Goal: Transaction & Acquisition: Purchase product/service

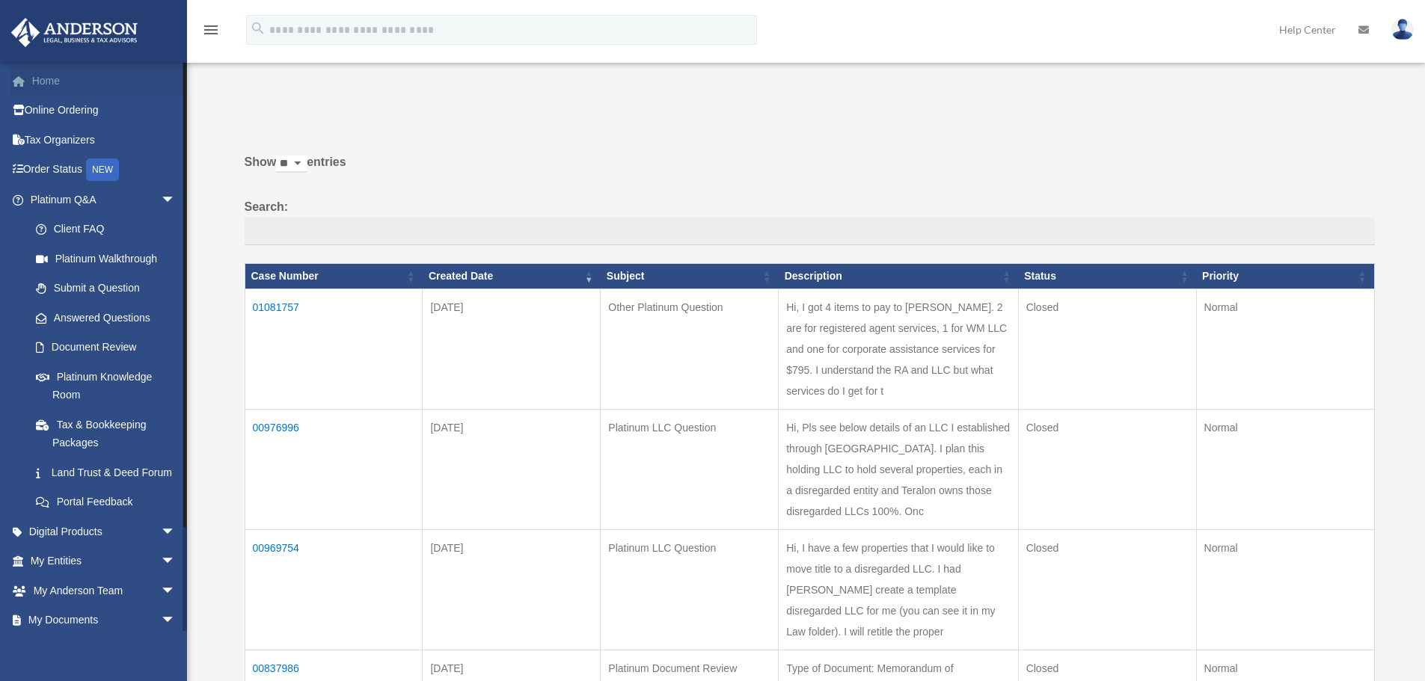
click at [40, 74] on link "Home" at bounding box center [104, 81] width 188 height 30
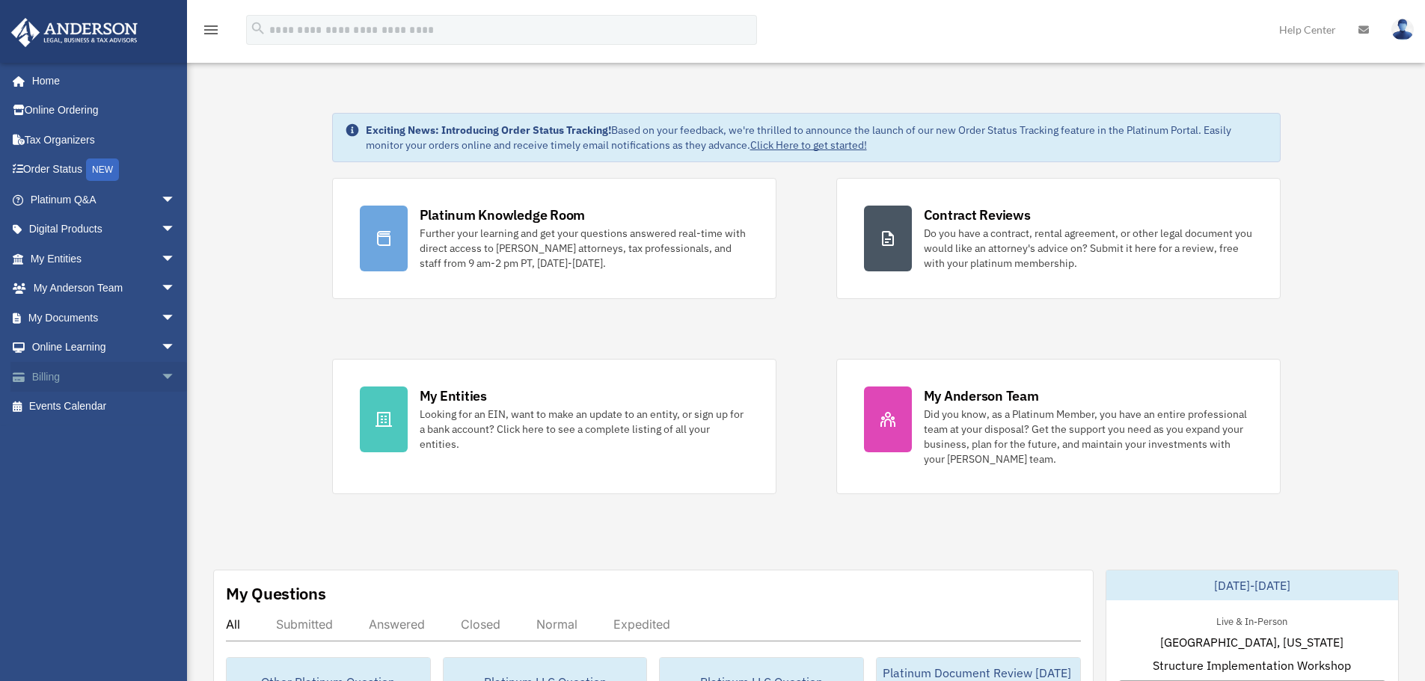
click at [40, 378] on link "Billing arrow_drop_down" at bounding box center [104, 377] width 188 height 30
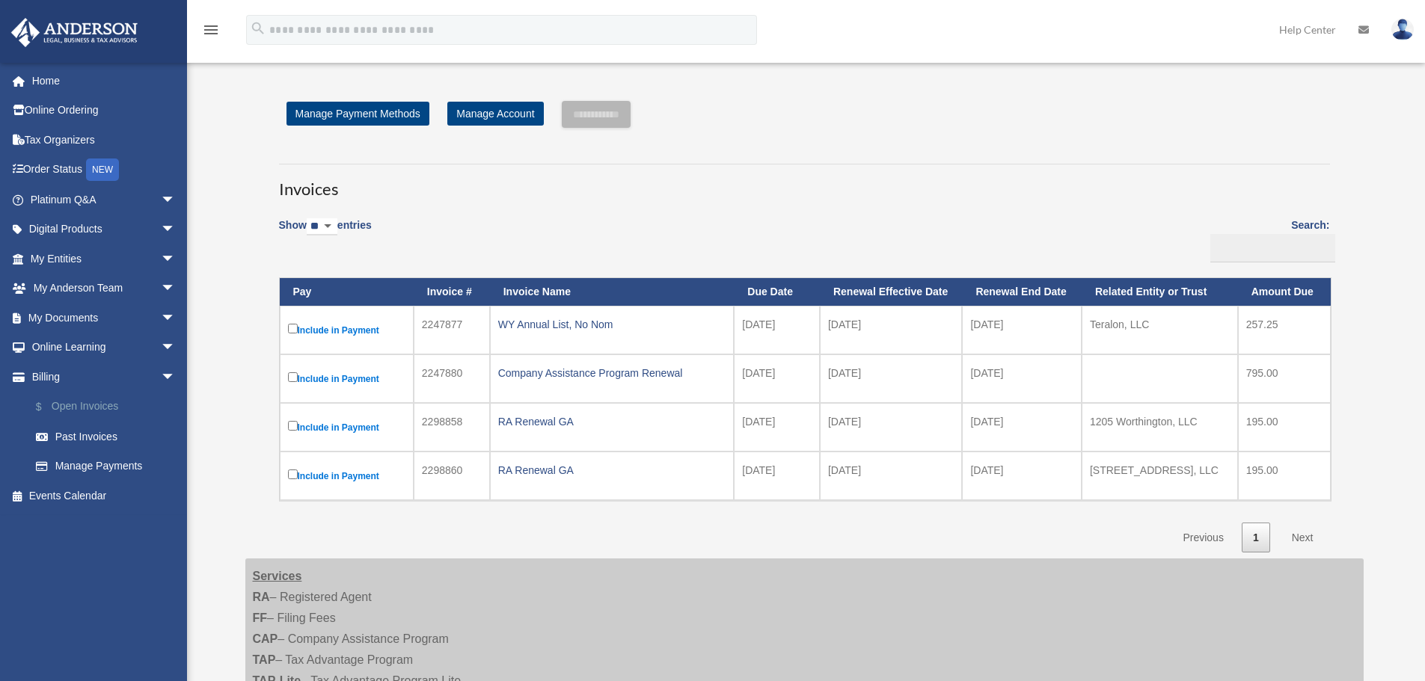
click at [70, 402] on link "$ Open Invoices" at bounding box center [109, 407] width 177 height 31
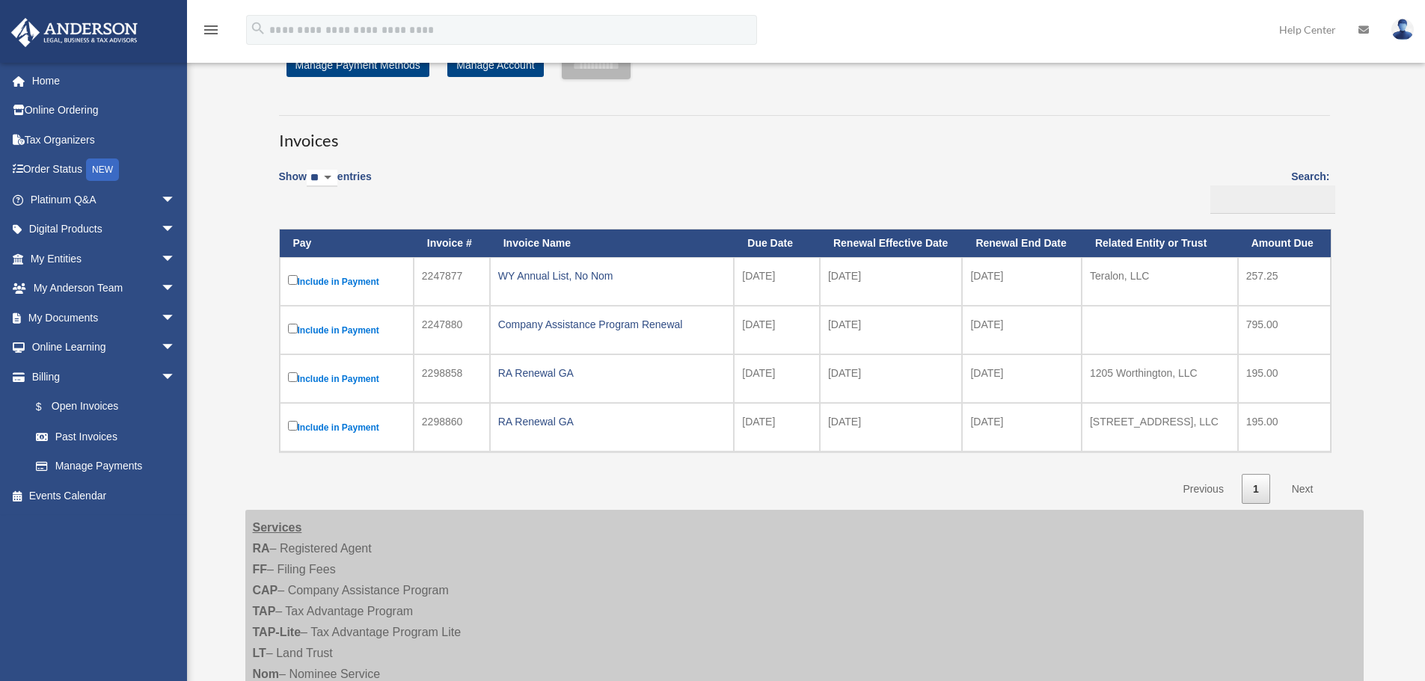
scroll to position [75, 0]
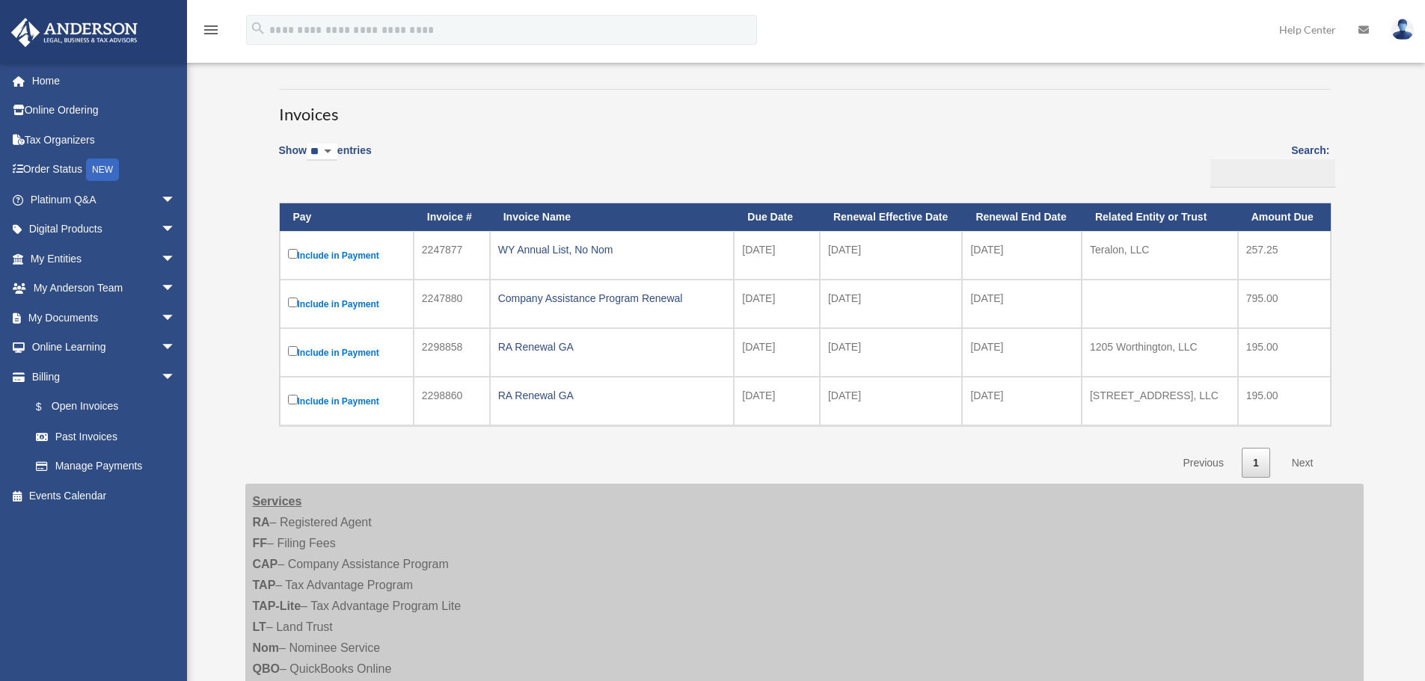
click at [1301, 462] on link "Next" at bounding box center [1302, 463] width 44 height 31
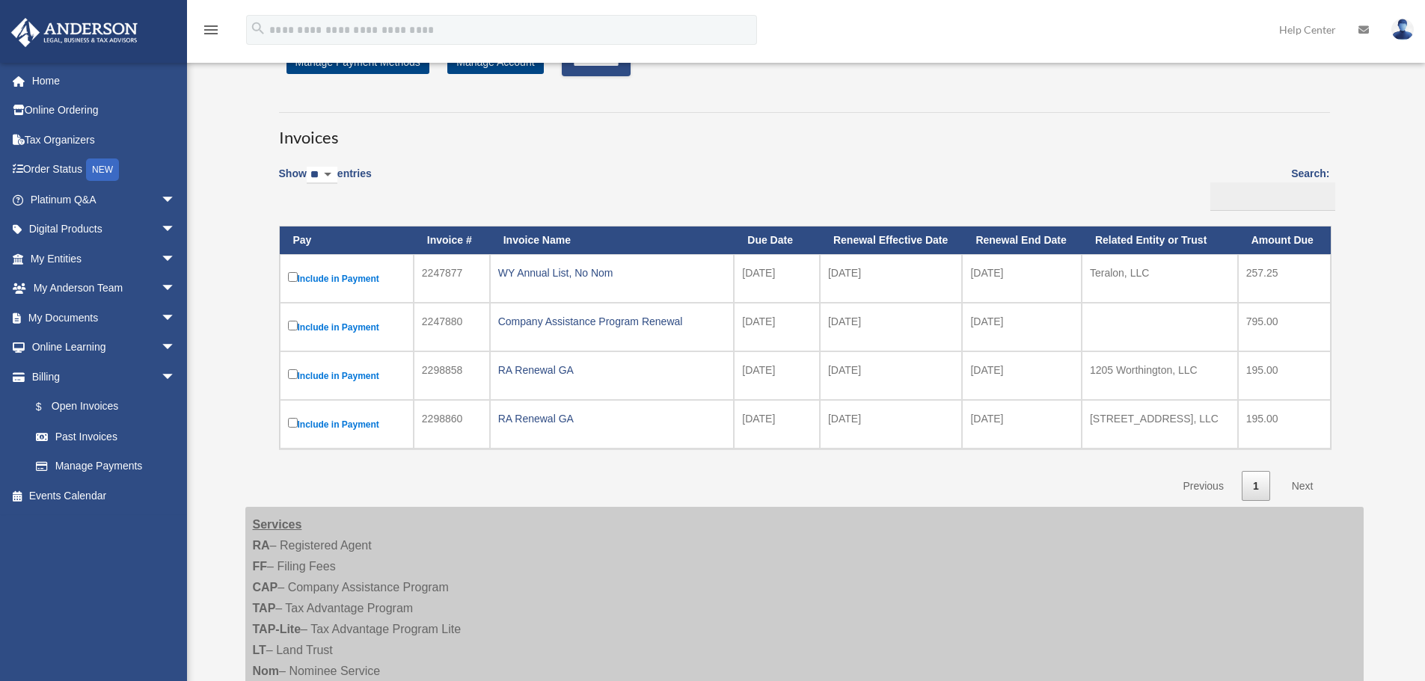
scroll to position [18, 0]
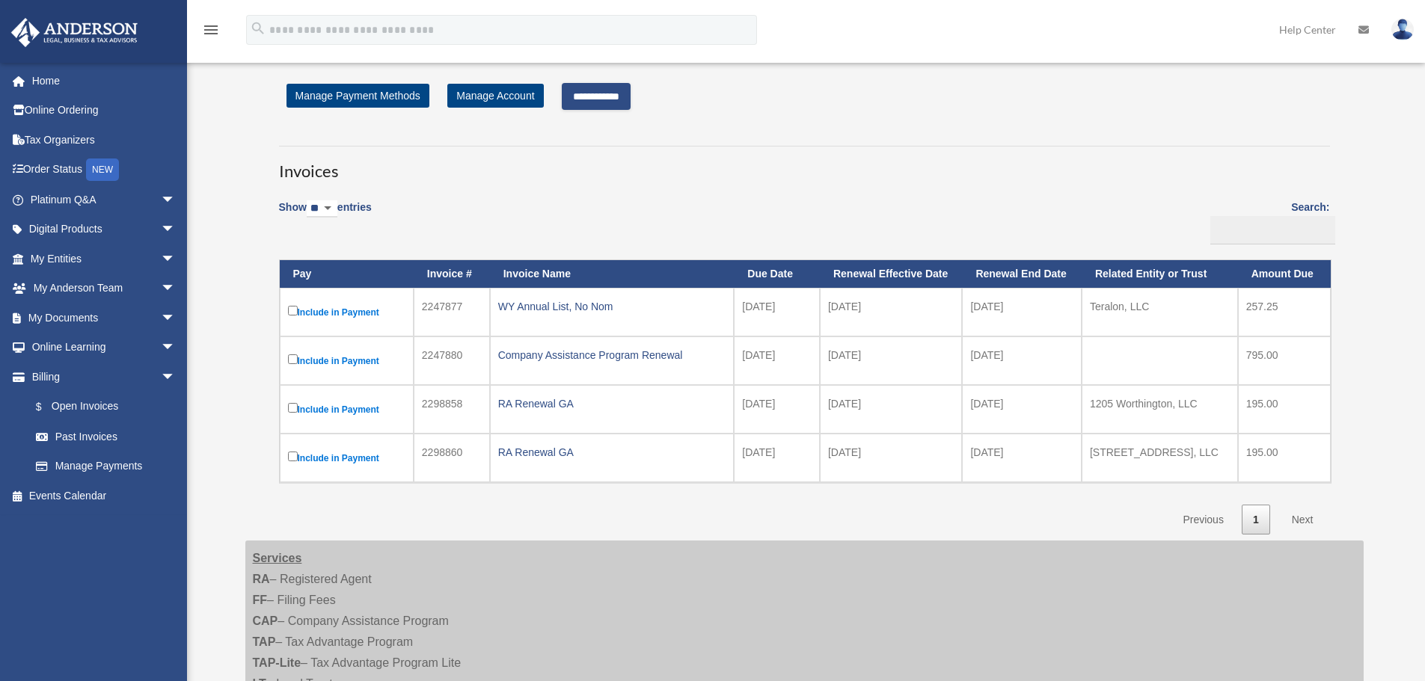
click at [604, 95] on input "**********" at bounding box center [596, 96] width 69 height 27
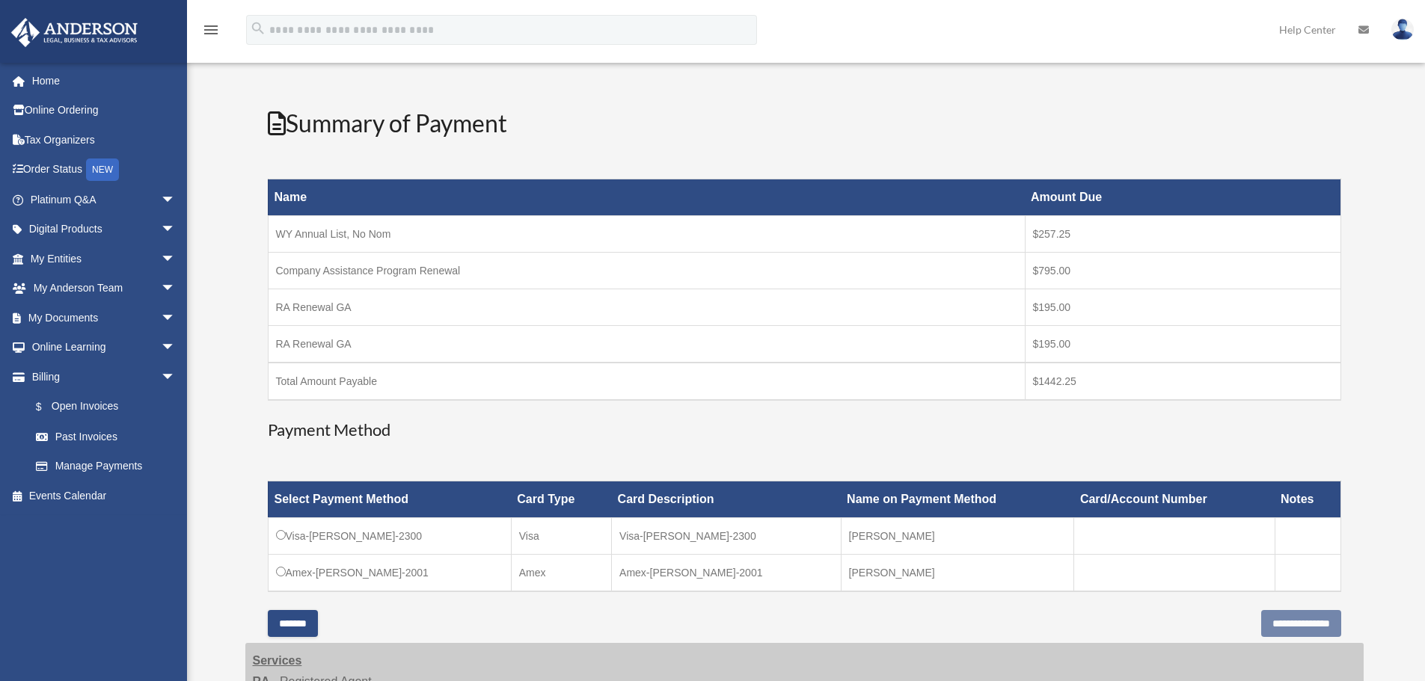
scroll to position [168, 0]
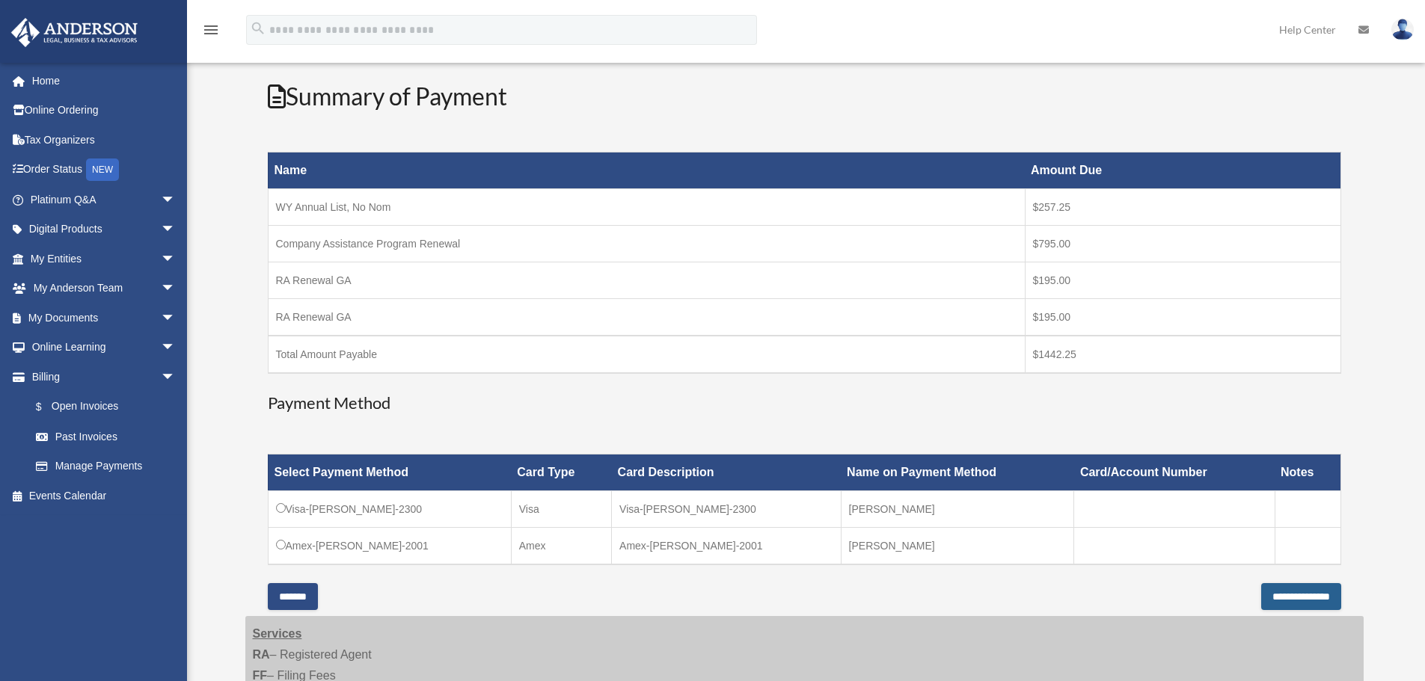
click at [1277, 589] on input "**********" at bounding box center [1301, 596] width 80 height 27
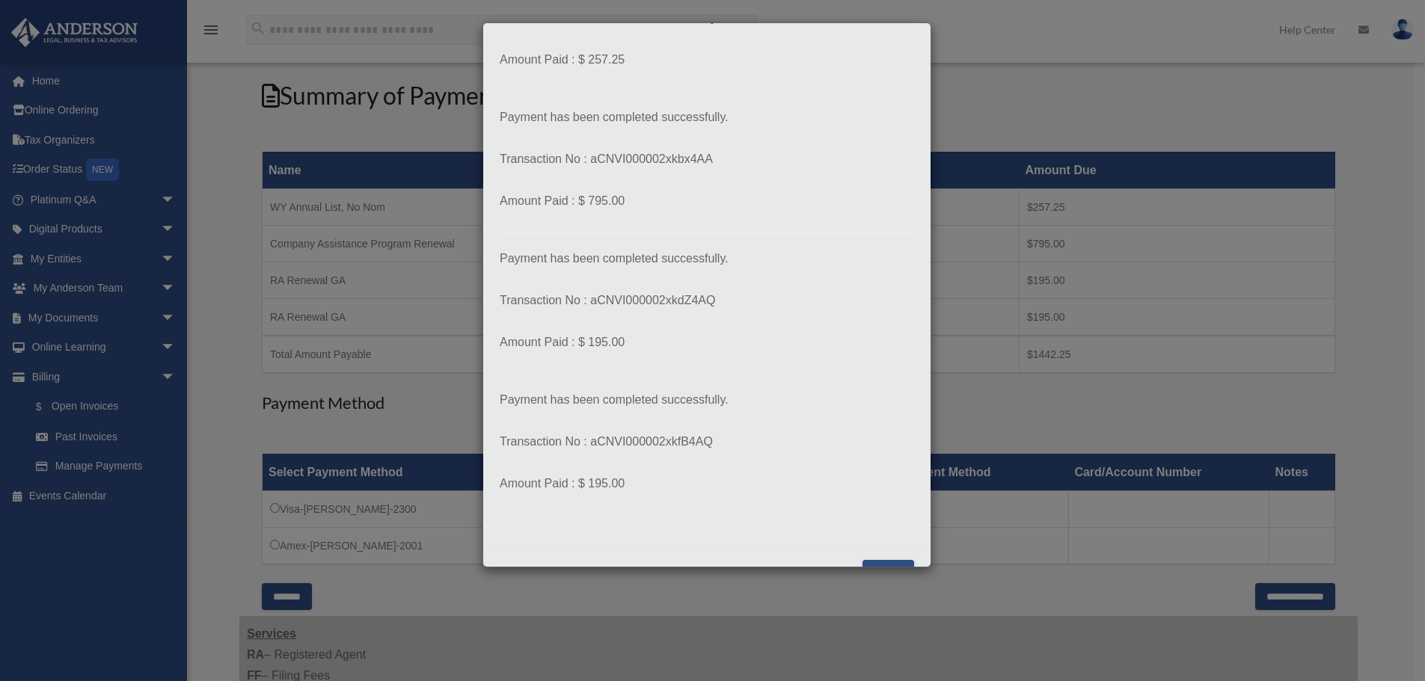
scroll to position [153, 0]
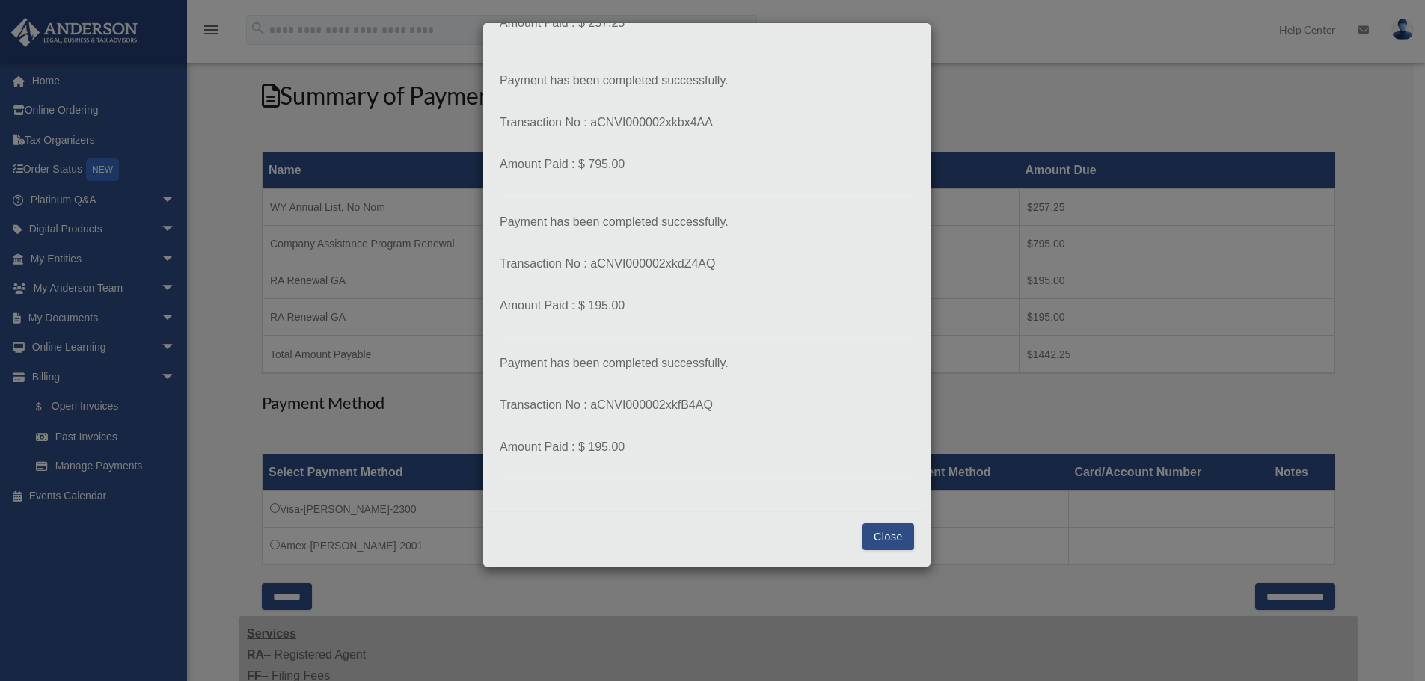
click at [871, 536] on button "Close" at bounding box center [888, 537] width 52 height 27
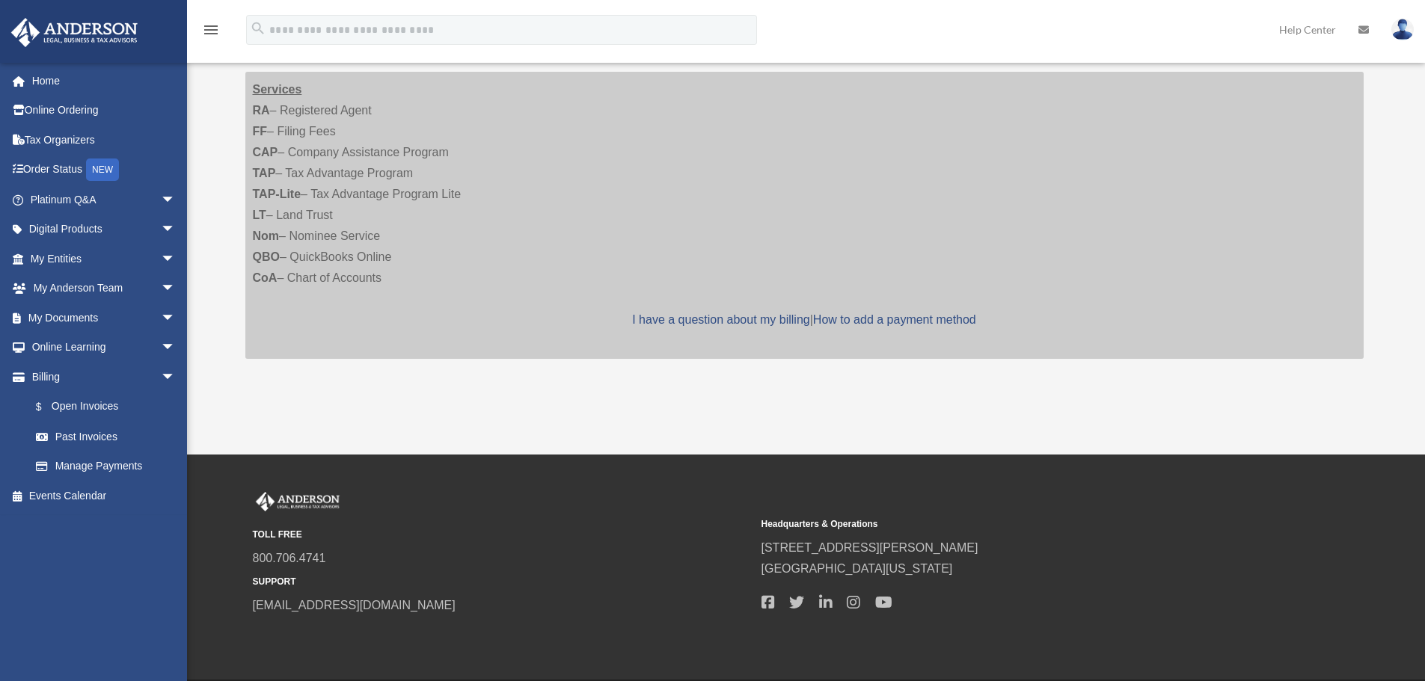
scroll to position [168, 0]
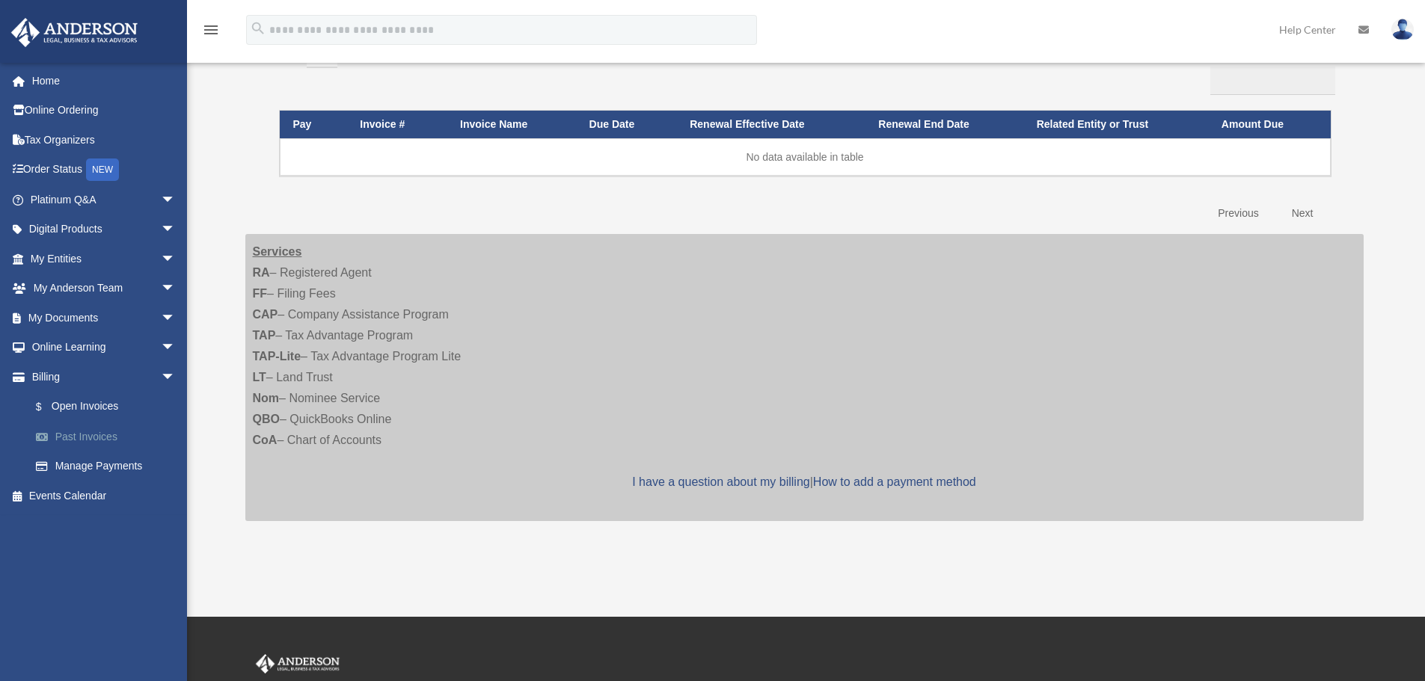
click at [94, 437] on link "Past Invoices" at bounding box center [109, 437] width 177 height 30
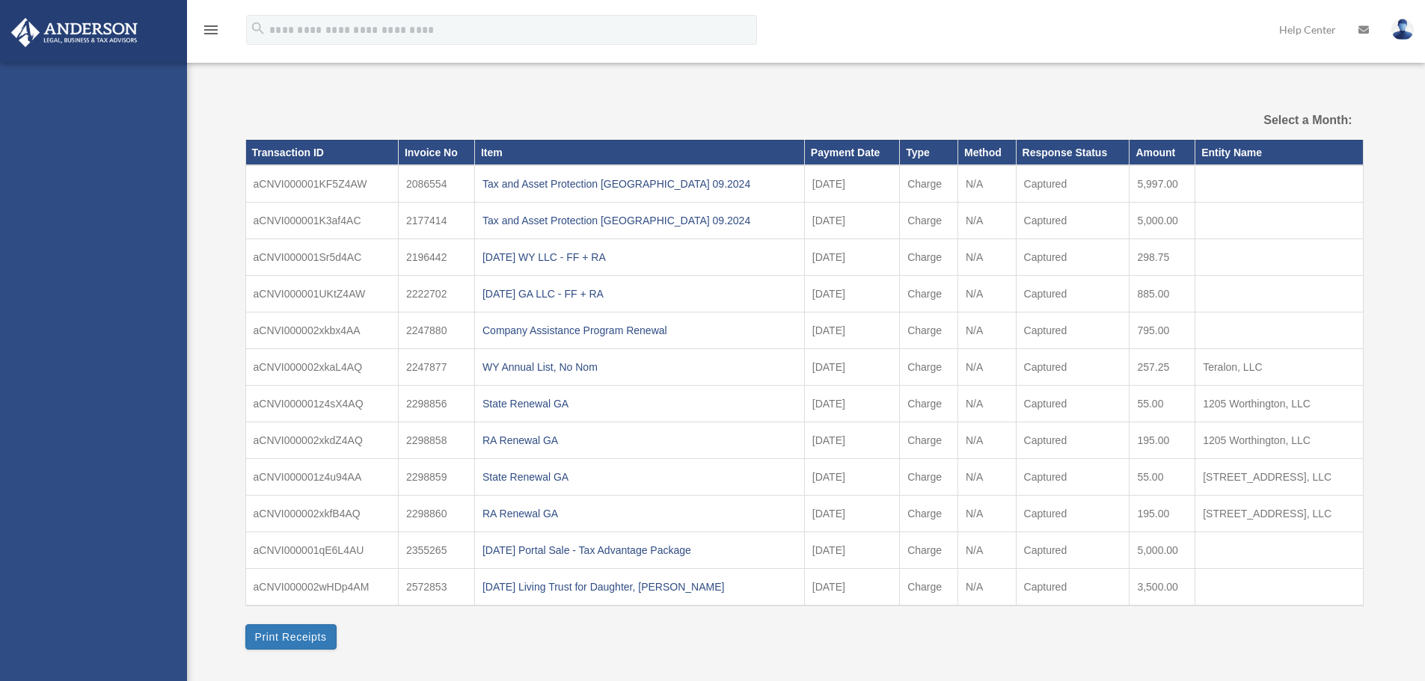
select select
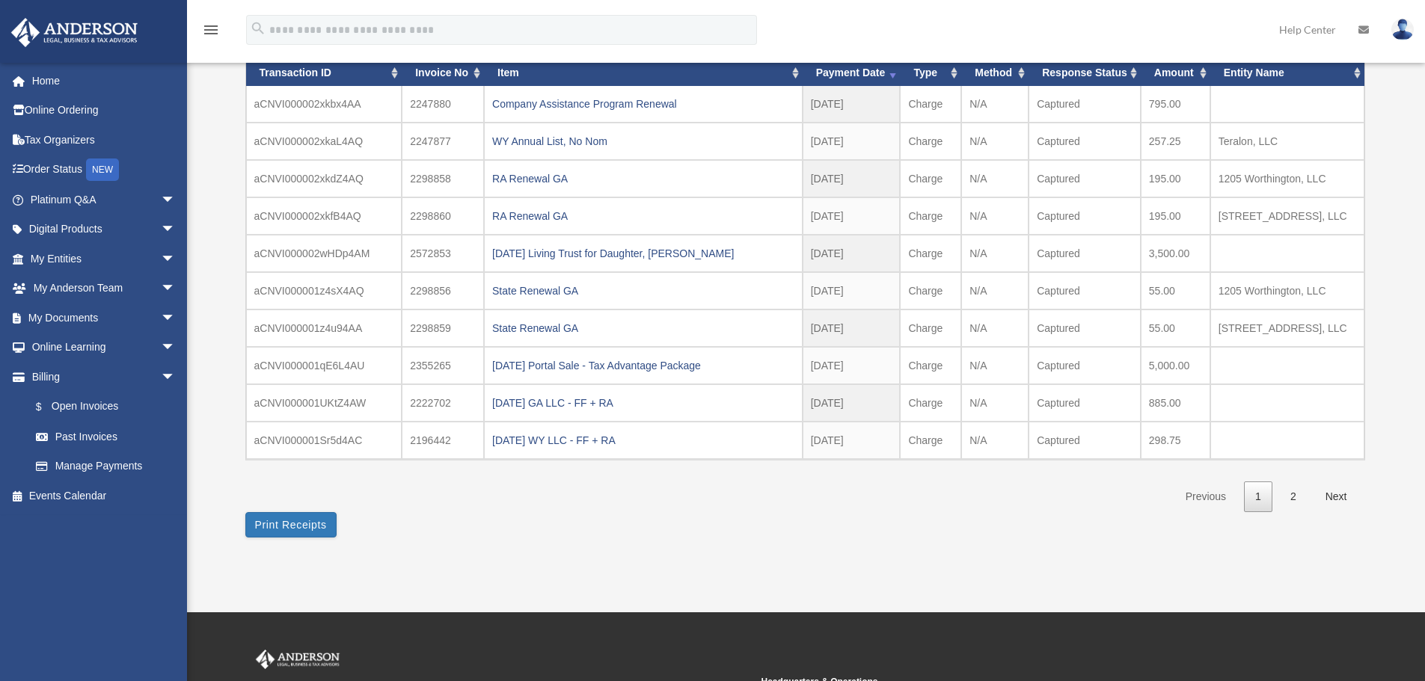
scroll to position [150, 0]
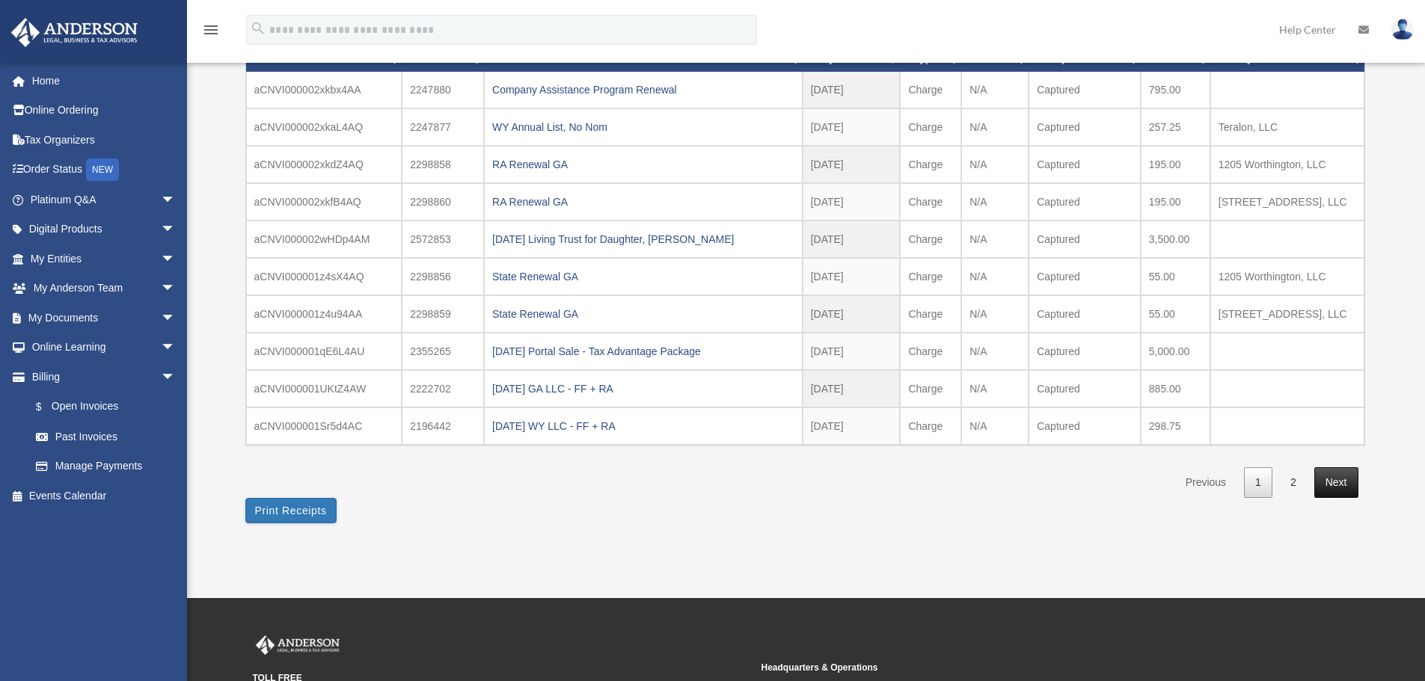
click at [1332, 476] on link "Next" at bounding box center [1336, 482] width 44 height 31
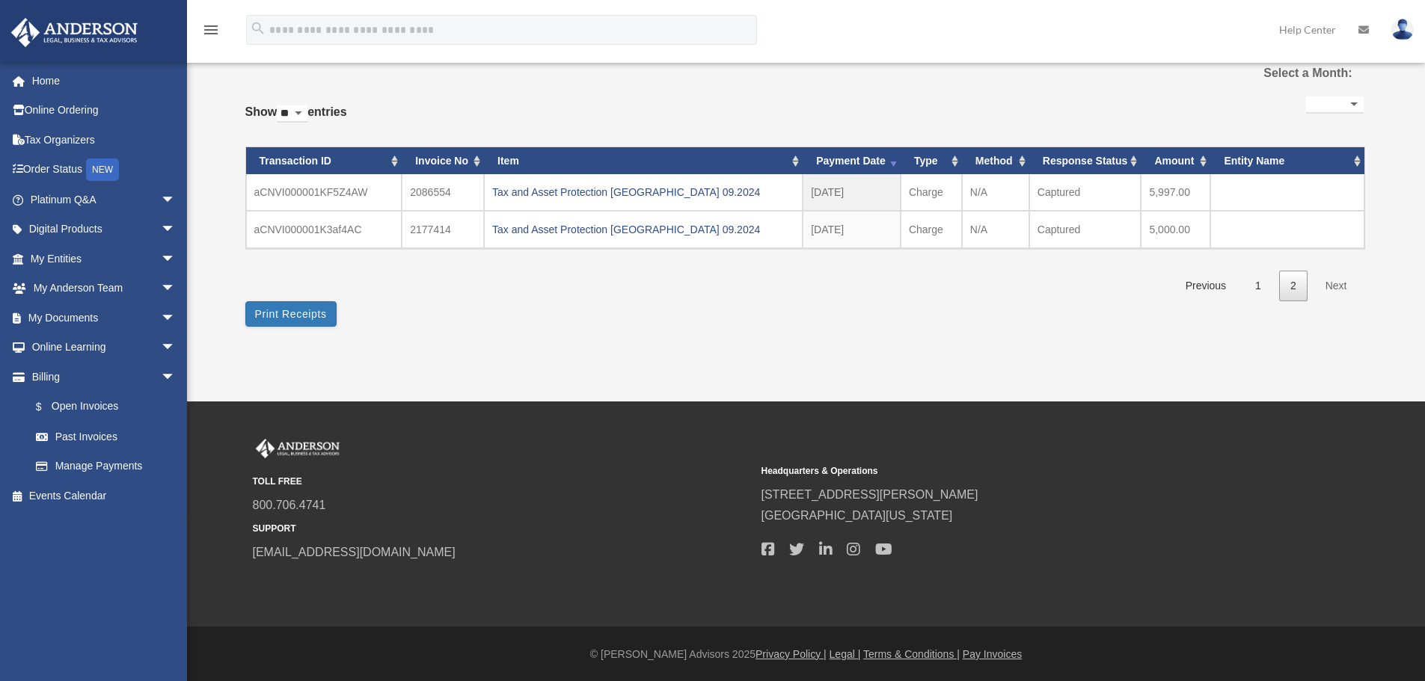
scroll to position [0, 0]
